Goal: Task Accomplishment & Management: Use online tool/utility

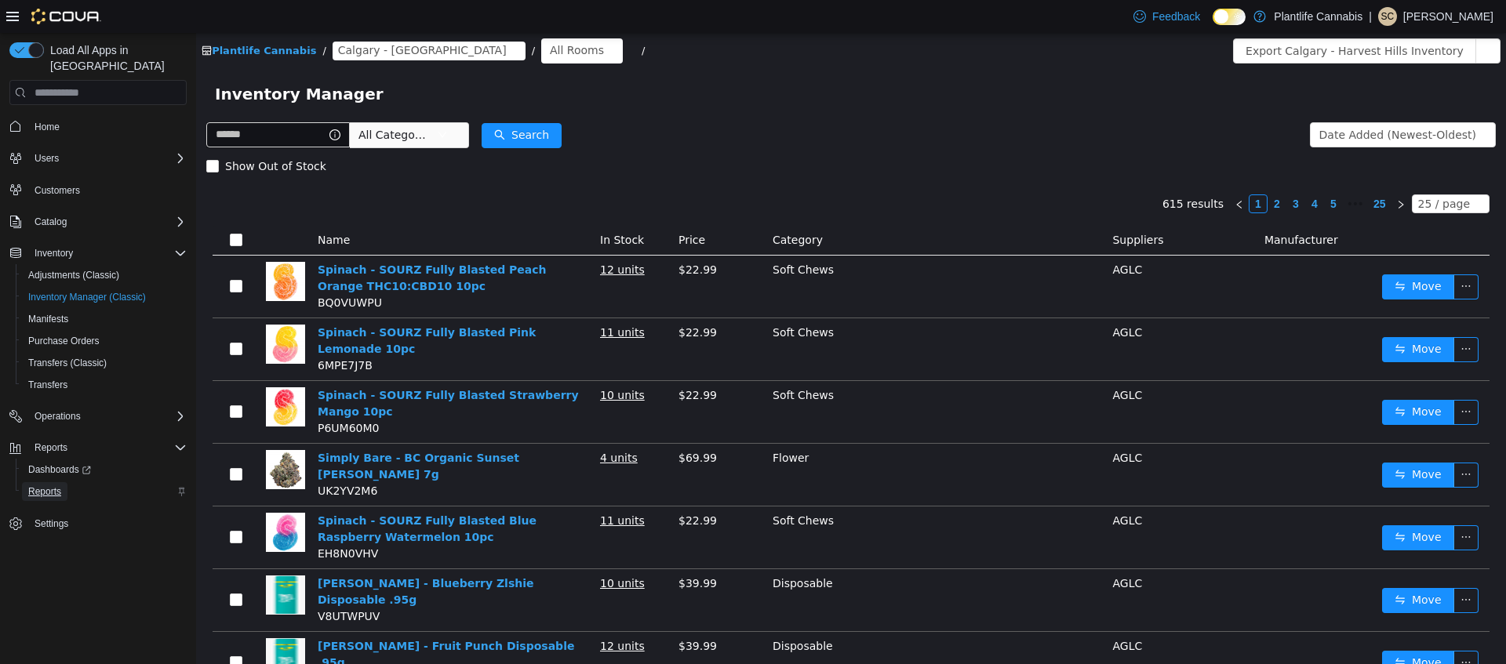
click at [35, 486] on span "Reports" at bounding box center [44, 492] width 33 height 13
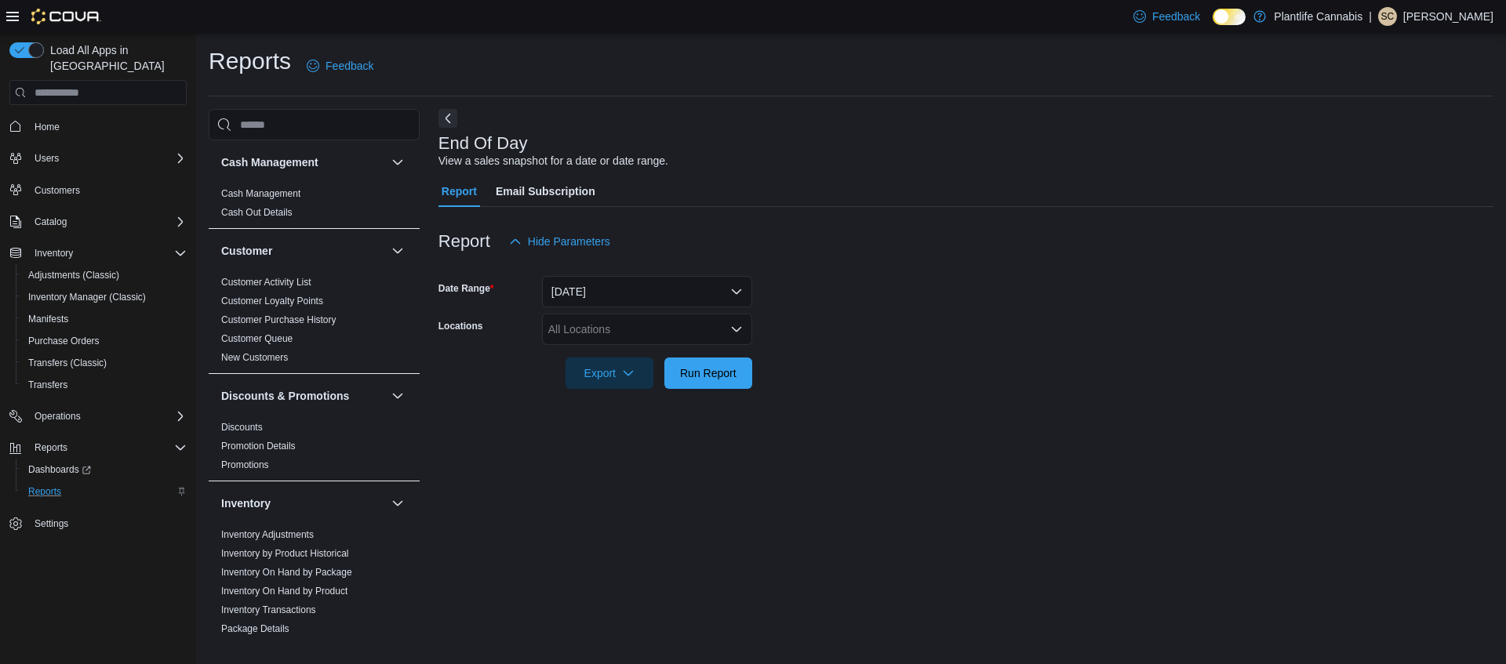
click at [607, 325] on div "All Locations" at bounding box center [647, 329] width 210 height 31
type input "****"
click at [636, 378] on span "Calgary - [GEOGRAPHIC_DATA]" at bounding box center [665, 379] width 162 height 16
click at [921, 360] on form "Date Range [DATE] Locations [GEOGRAPHIC_DATA] - [GEOGRAPHIC_DATA] Export Run Re…" at bounding box center [965, 323] width 1055 height 132
click at [750, 362] on button "Run Report" at bounding box center [708, 372] width 88 height 31
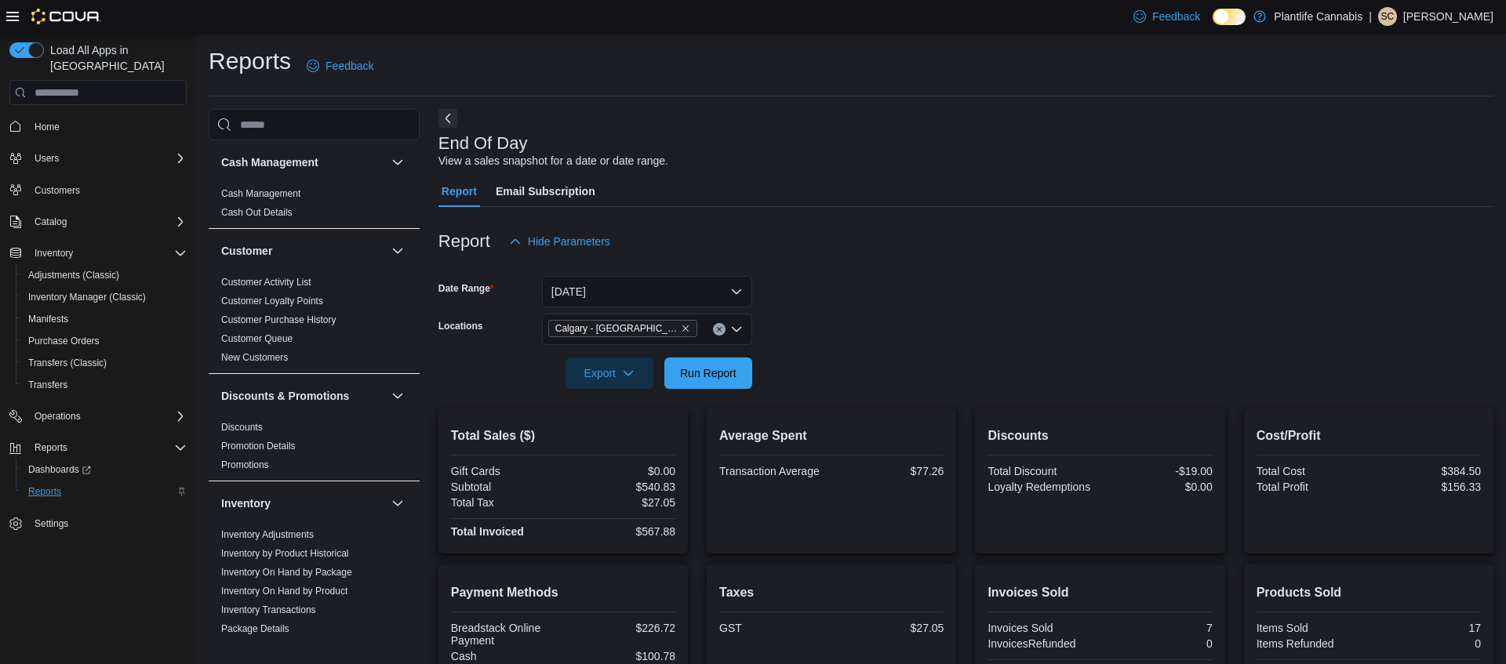
scroll to position [243, 0]
